Goal: Navigation & Orientation: Find specific page/section

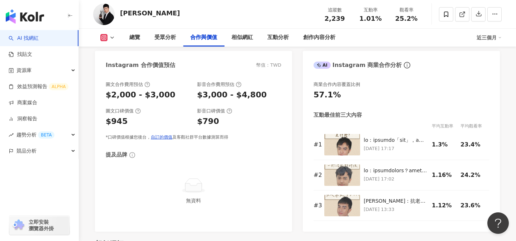
scroll to position [982, 0]
click at [29, 23] on img "button" at bounding box center [25, 16] width 38 height 14
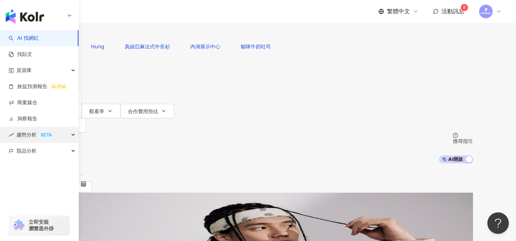
click at [75, 134] on div "趨勢分析 BETA" at bounding box center [39, 135] width 78 height 16
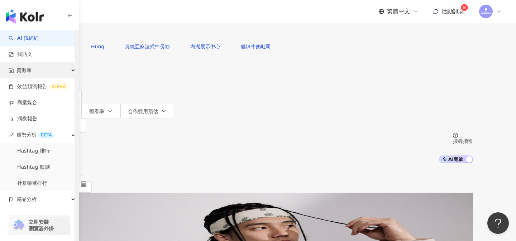
click at [73, 70] on div "資源庫" at bounding box center [39, 70] width 78 height 16
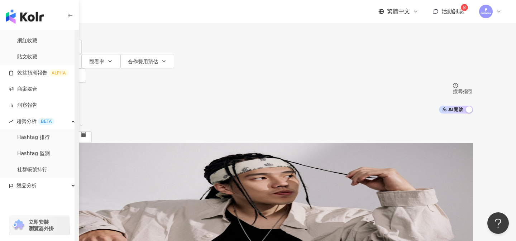
scroll to position [53, 0]
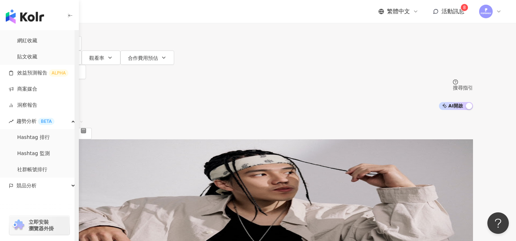
click at [75, 188] on div "button" at bounding box center [77, 135] width 4 height 211
click at [73, 186] on icon "button" at bounding box center [74, 186] width 4 height 0
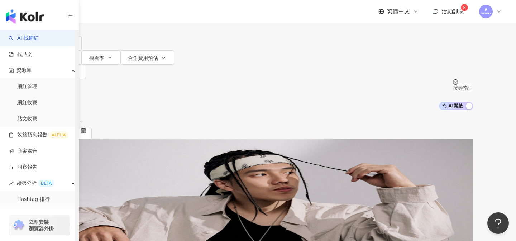
scroll to position [0, 0]
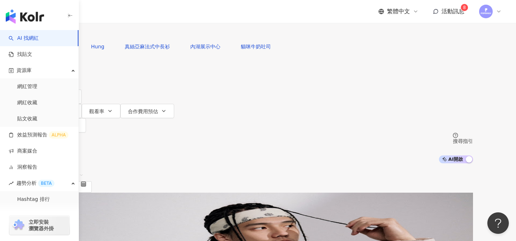
click at [486, 11] on img at bounding box center [486, 12] width 14 height 14
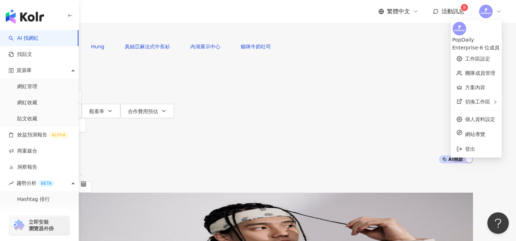
click at [452, 35] on div "PopDaily Enterprise - 6 位成員" at bounding box center [476, 37] width 48 height 30
click at [453, 35] on img at bounding box center [460, 29] width 14 height 14
click at [465, 87] on link "方案內容" at bounding box center [475, 88] width 20 height 6
